Goal: Browse casually: Explore the website without a specific task or goal

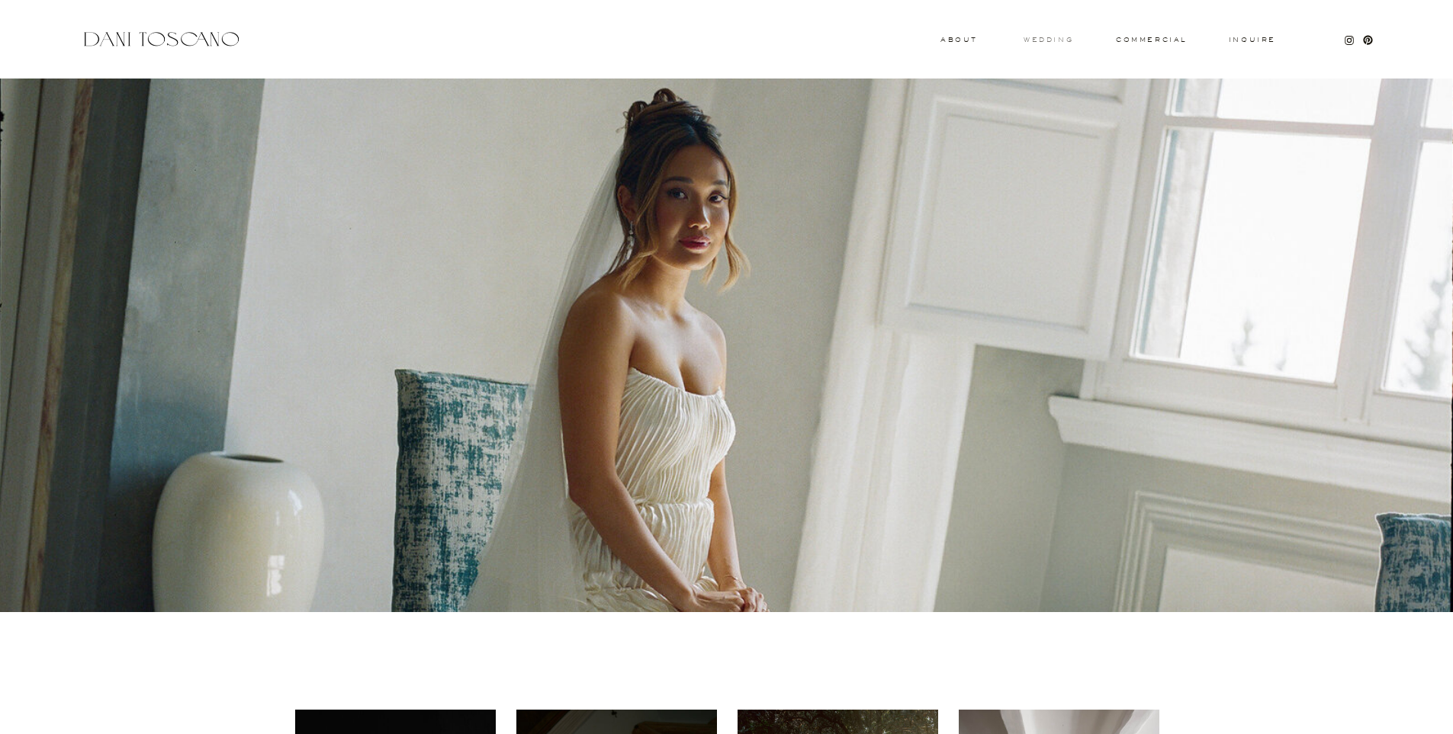
click at [903, 40] on h3 "wedding" at bounding box center [1048, 39] width 50 height 5
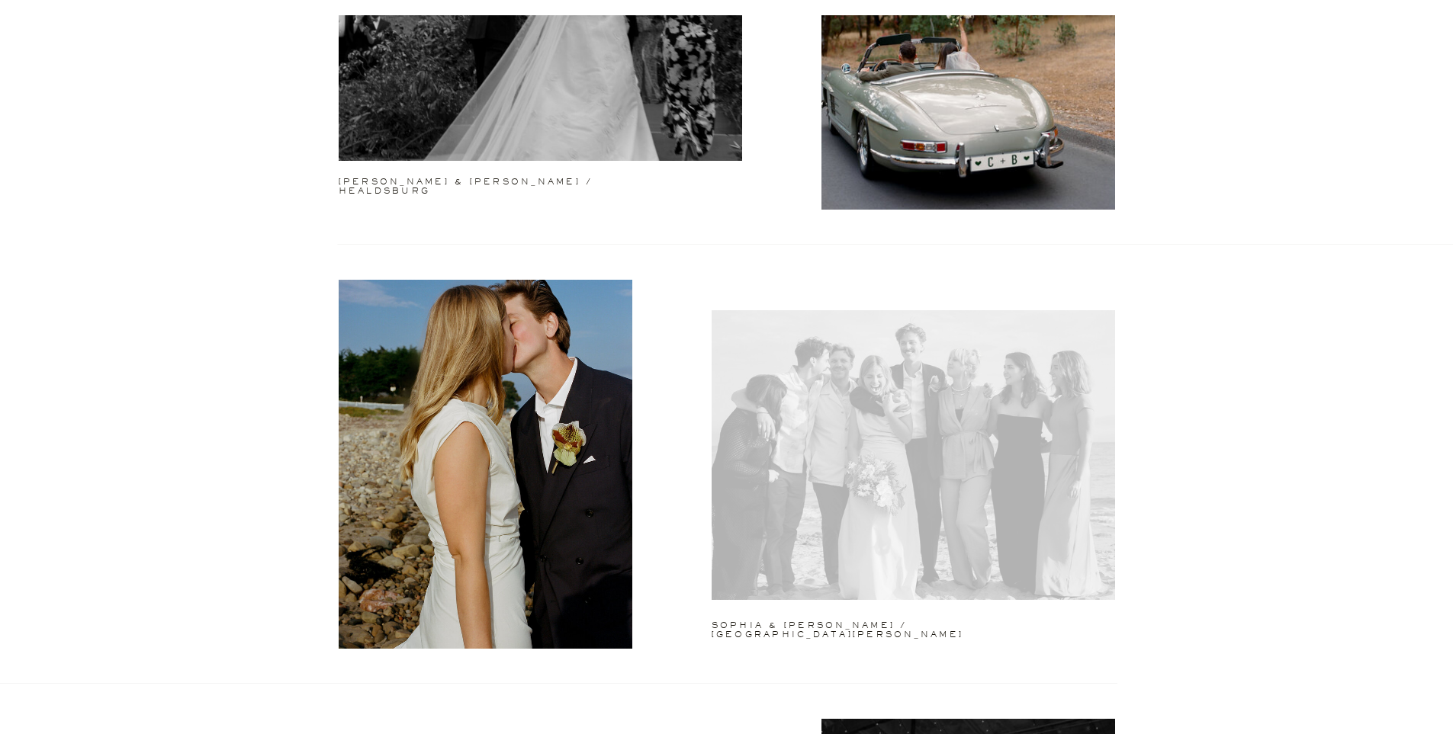
scroll to position [2591, 0]
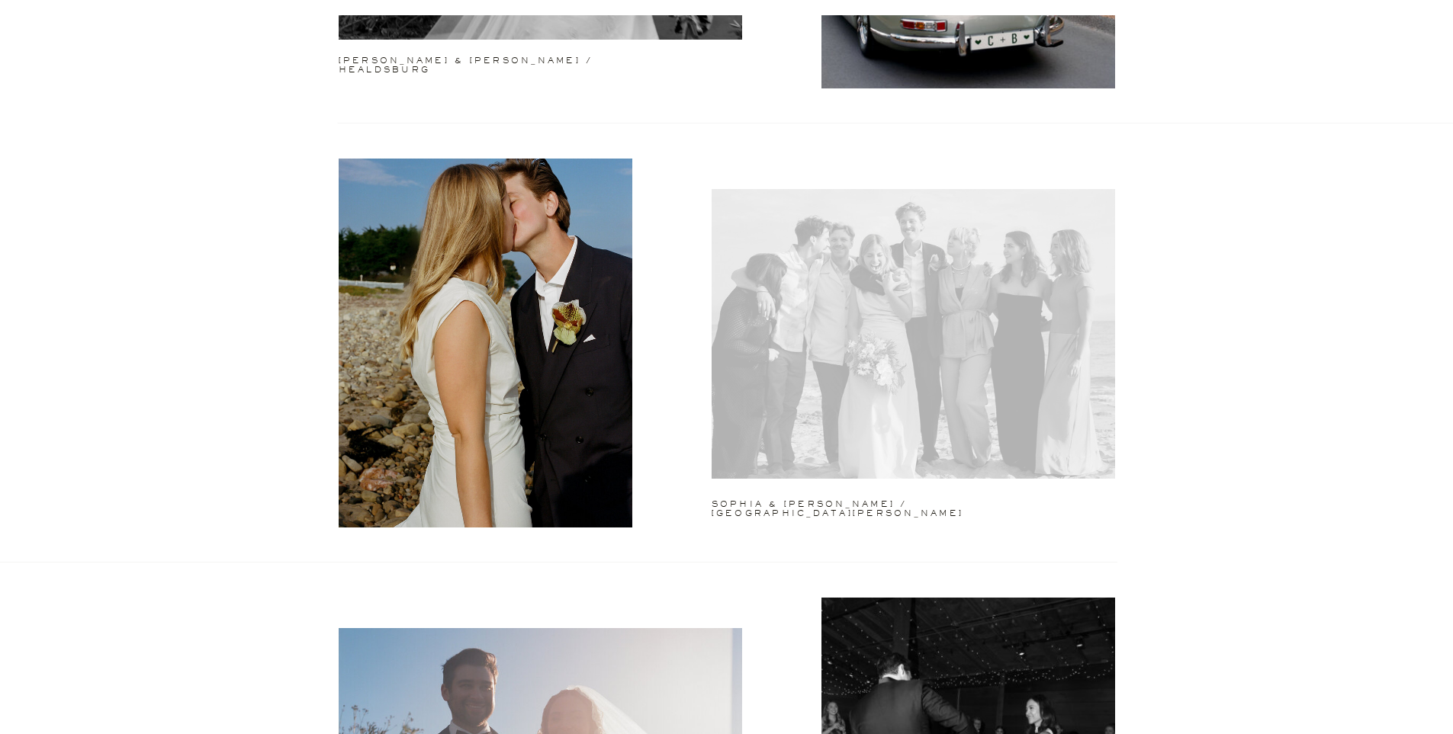
click at [853, 409] on div at bounding box center [913, 334] width 403 height 290
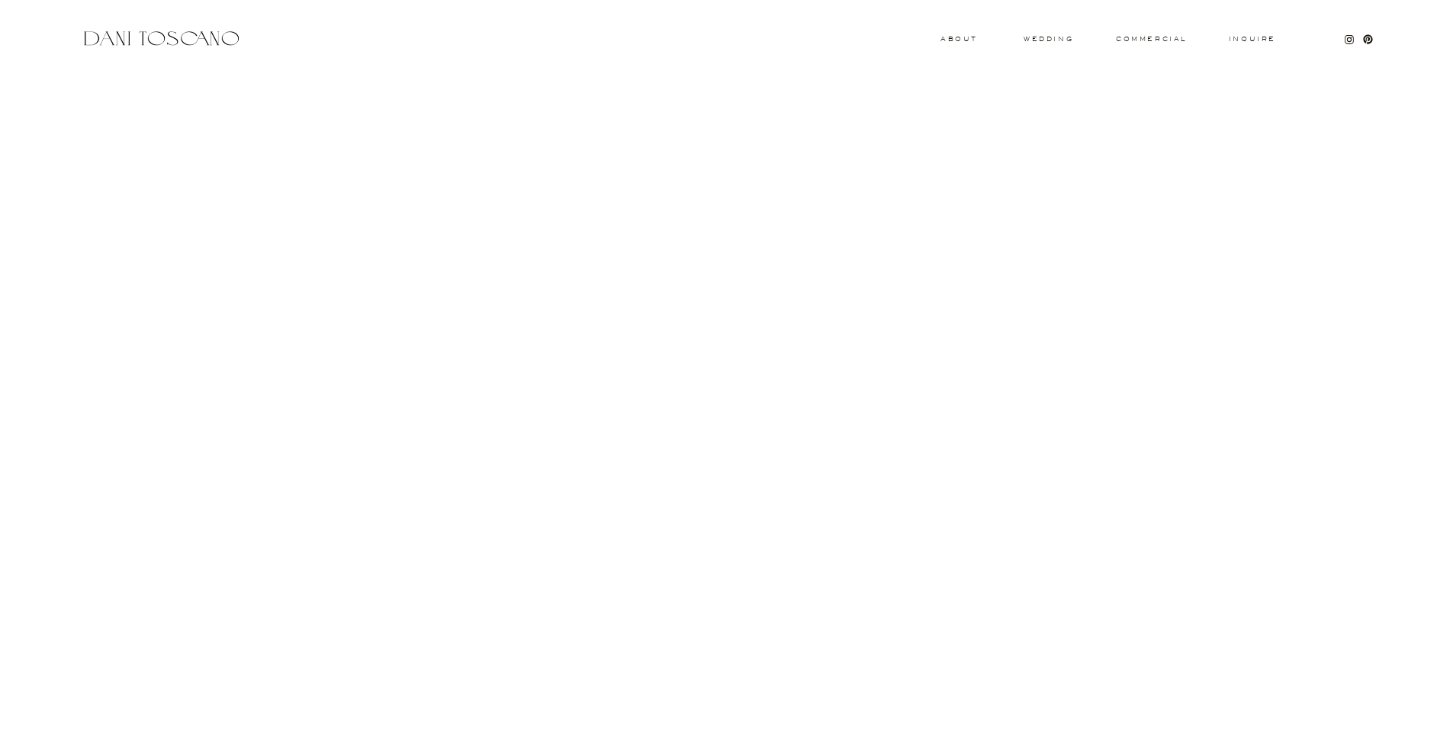
scroll to position [7161, 0]
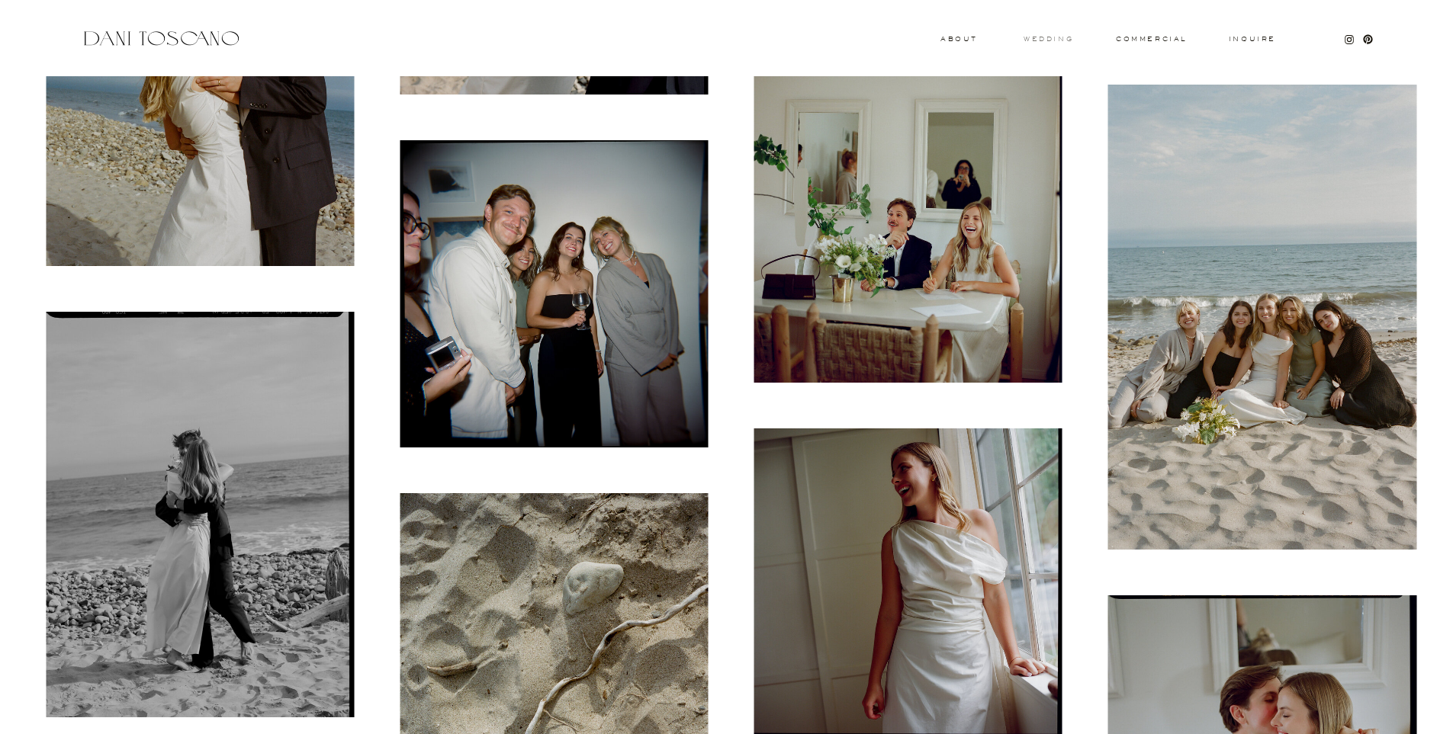
click at [1037, 37] on h3 "wedding" at bounding box center [1048, 38] width 50 height 5
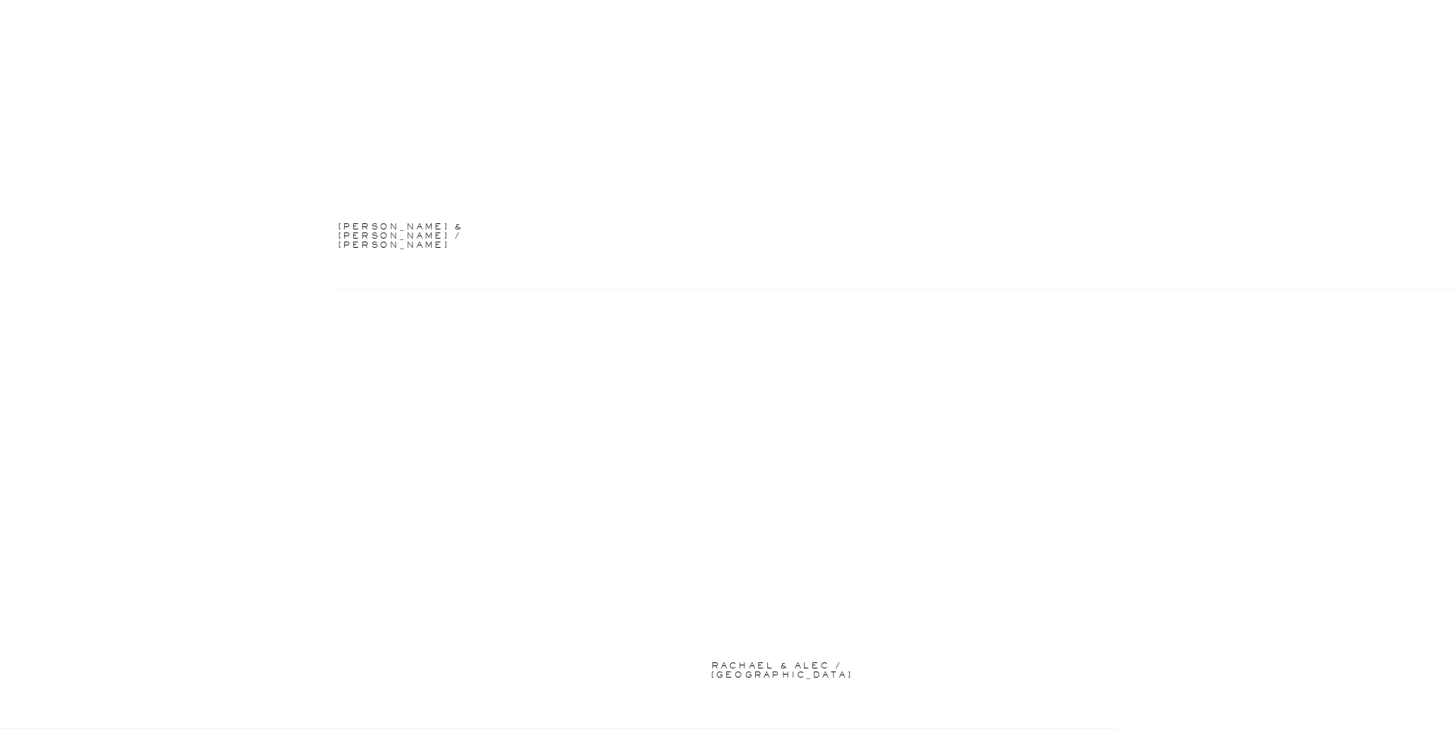
scroll to position [3522, 0]
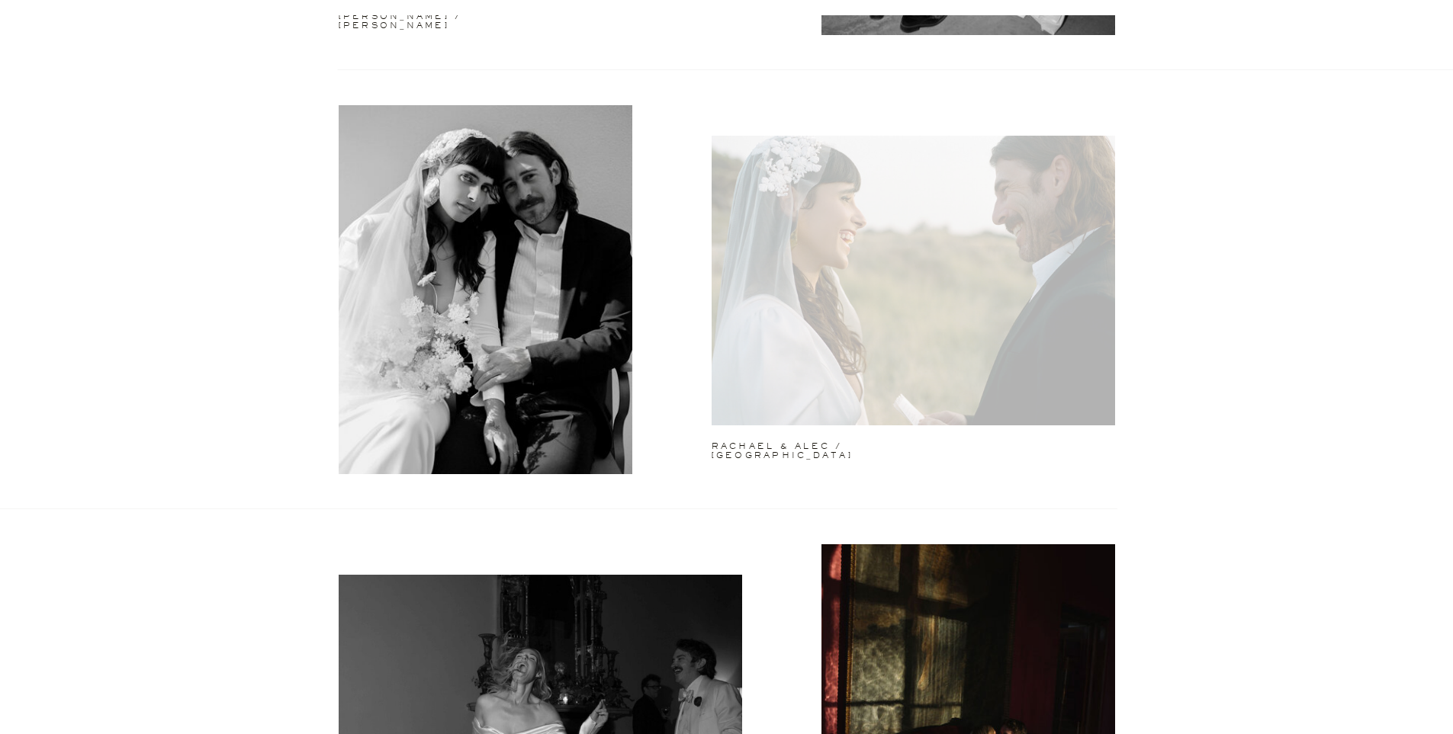
click at [850, 304] on div at bounding box center [913, 281] width 403 height 290
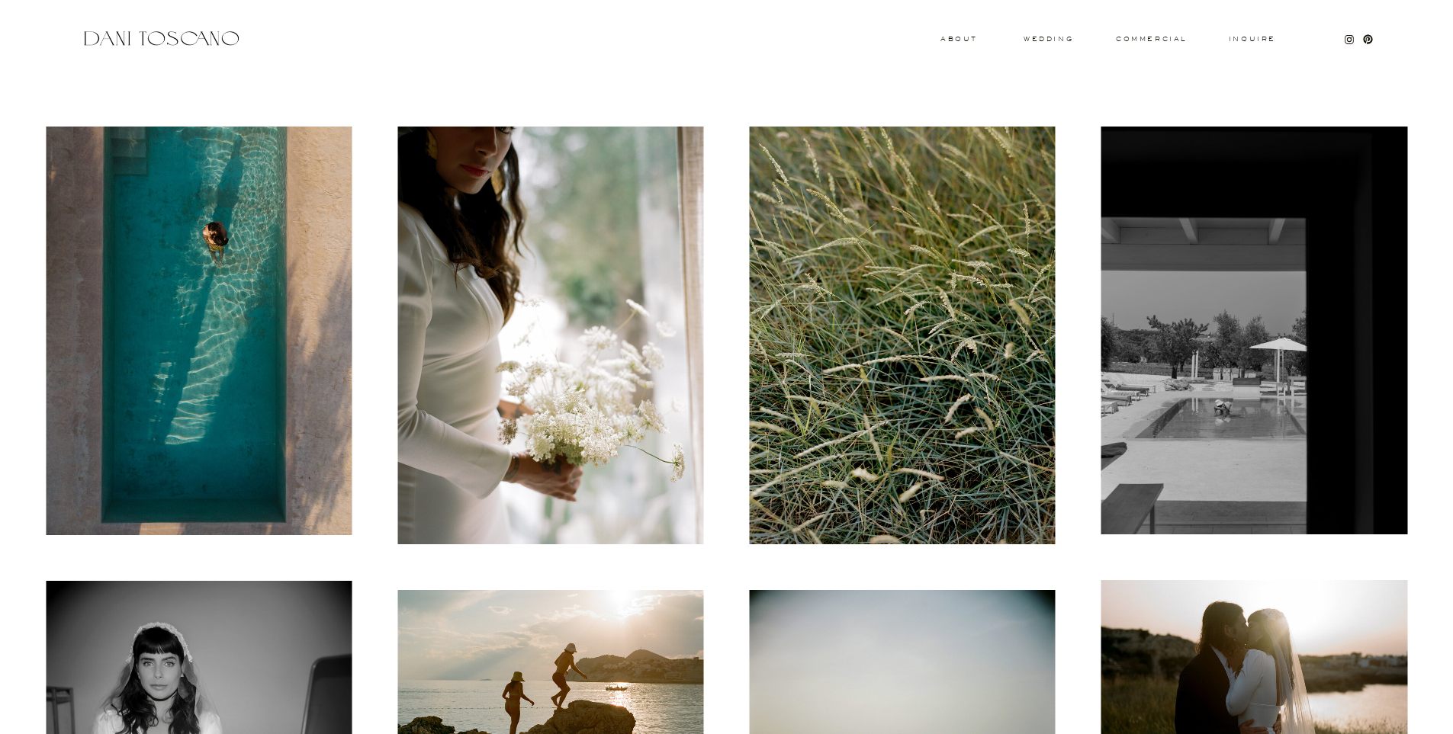
scroll to position [666, 0]
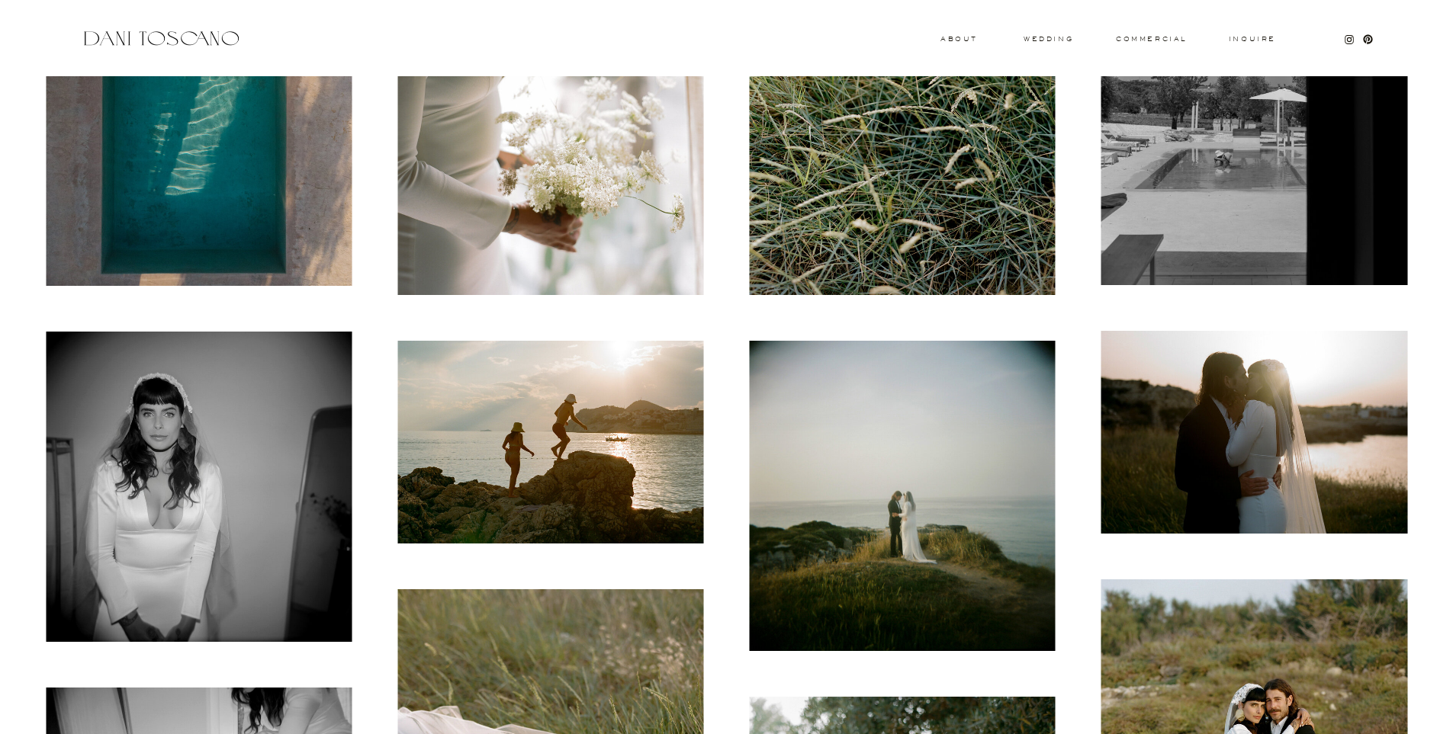
click at [199, 203] on img at bounding box center [199, 81] width 306 height 409
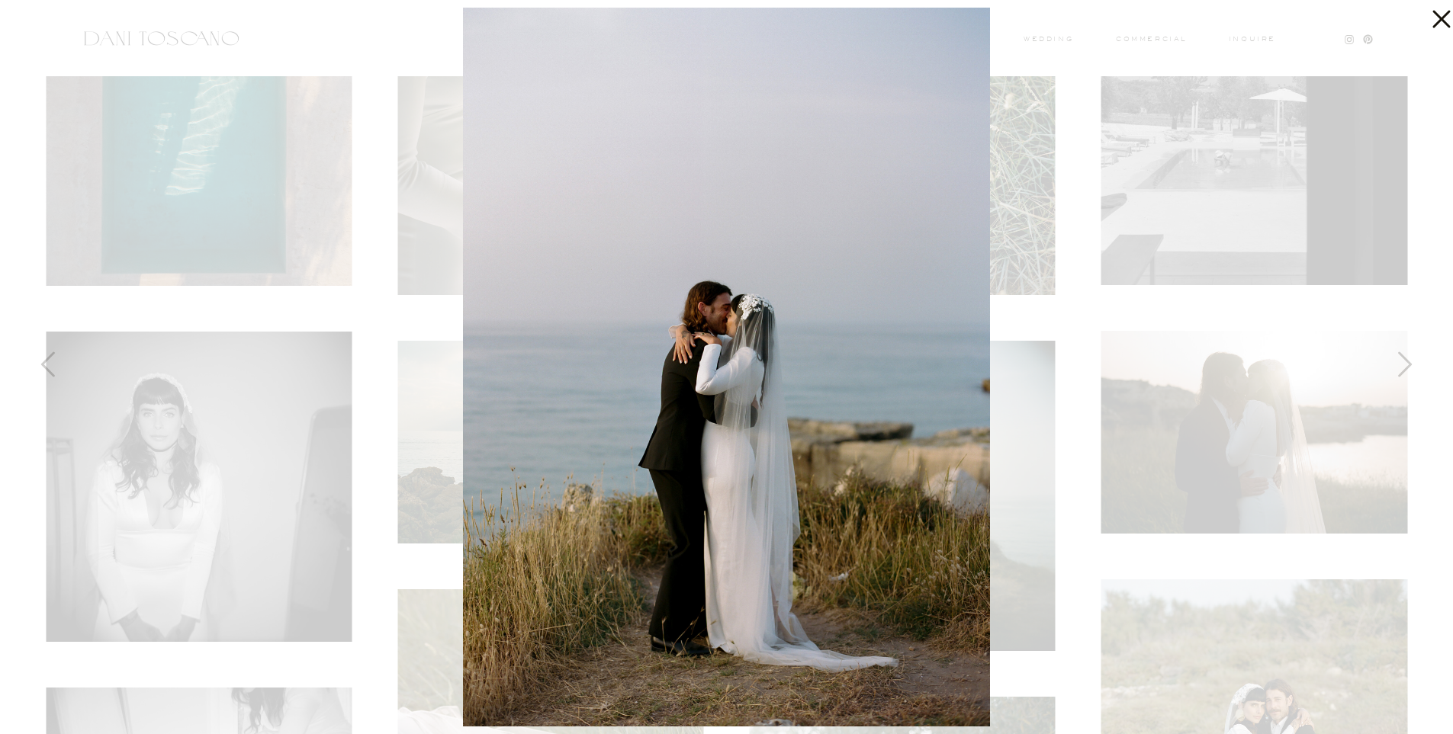
click at [1447, 11] on icon at bounding box center [1441, 20] width 18 height 18
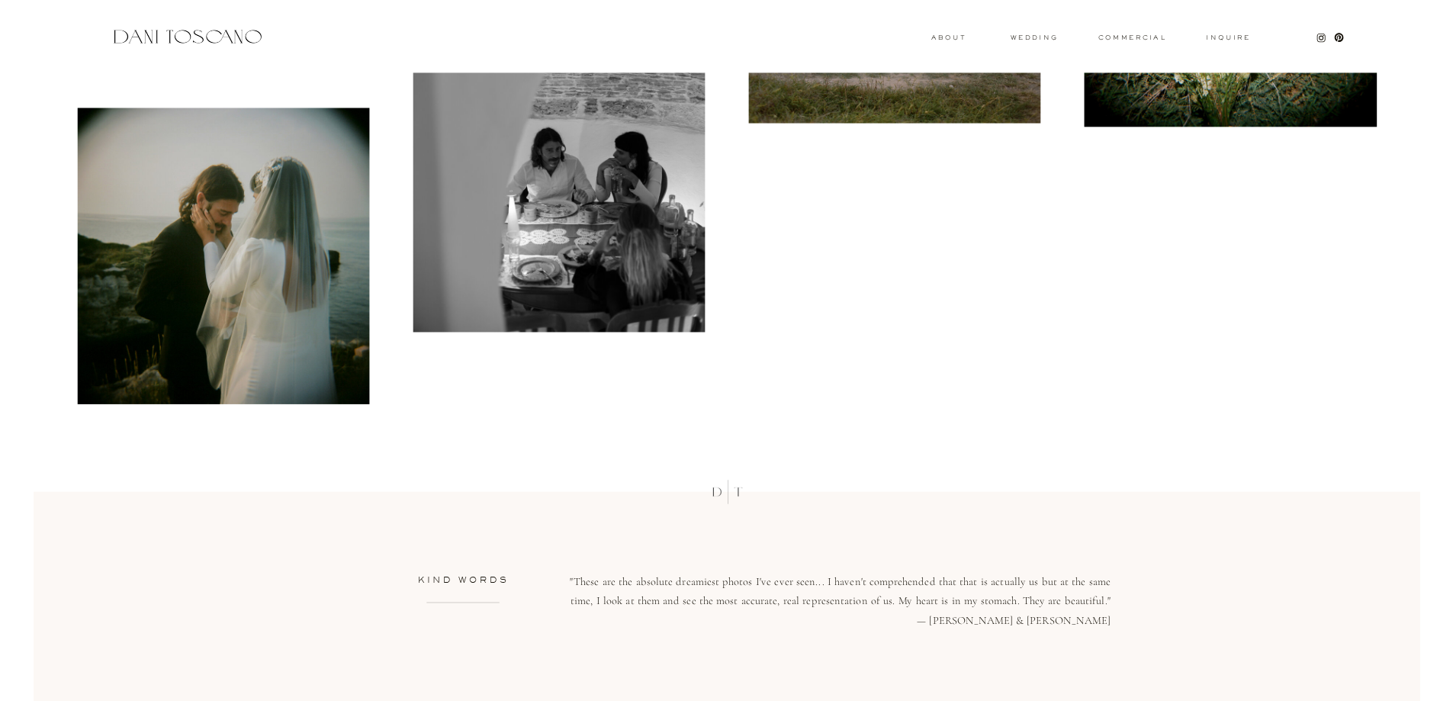
scroll to position [10985, 0]
